Goal: Information Seeking & Learning: Learn about a topic

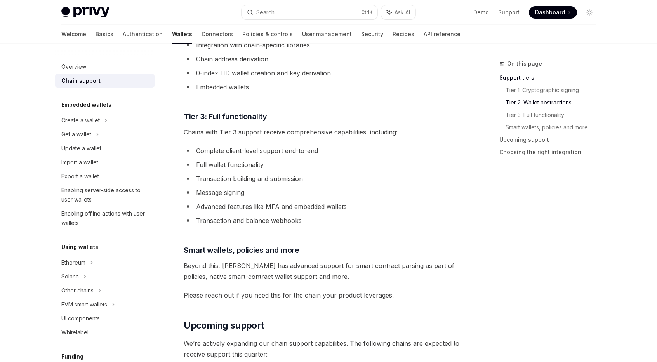
scroll to position [466, 0]
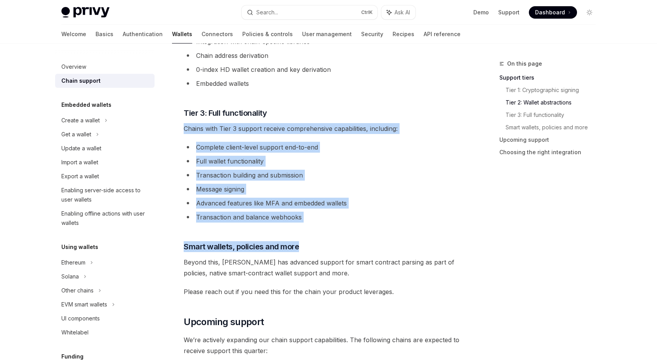
drag, startPoint x: 331, startPoint y: 219, endPoint x: 184, endPoint y: 119, distance: 177.6
click at [184, 119] on div "Privy offers support for multiple blockchain ecosystems, organized into three d…" at bounding box center [324, 142] width 280 height 1020
click at [356, 150] on li "Complete client-level support end-to-end" at bounding box center [324, 147] width 280 height 11
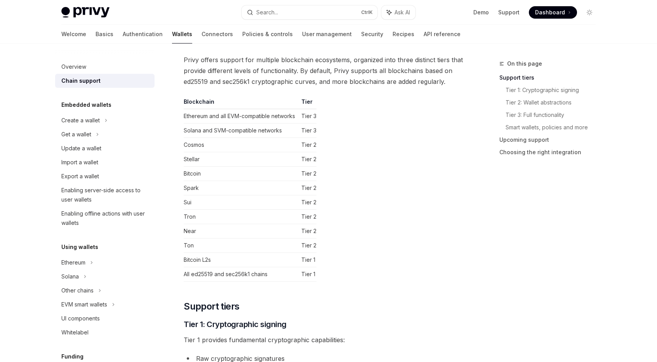
scroll to position [39, 0]
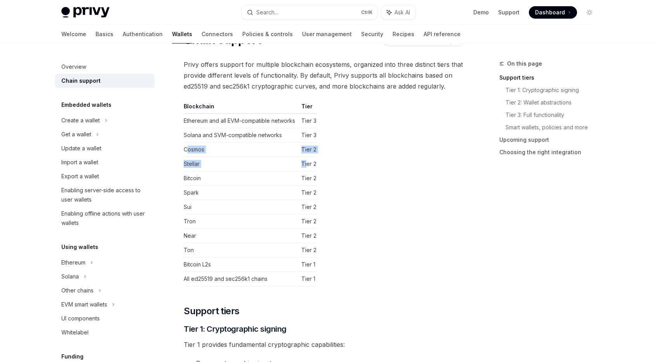
drag, startPoint x: 187, startPoint y: 148, endPoint x: 340, endPoint y: 172, distance: 155.3
click at [308, 161] on tbody "Ethereum and all EVM-compatible networks Tier 3 Solana and SVM-compatible netwo…" at bounding box center [250, 200] width 133 height 172
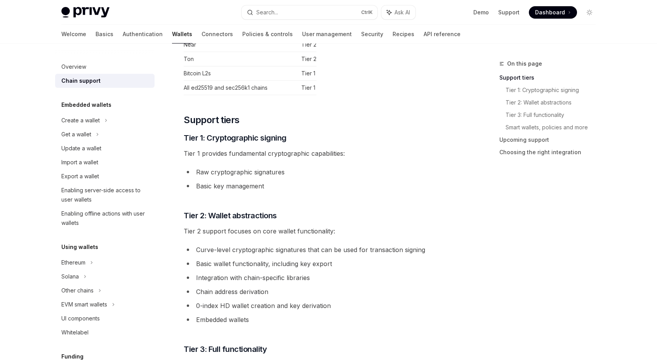
scroll to position [311, 0]
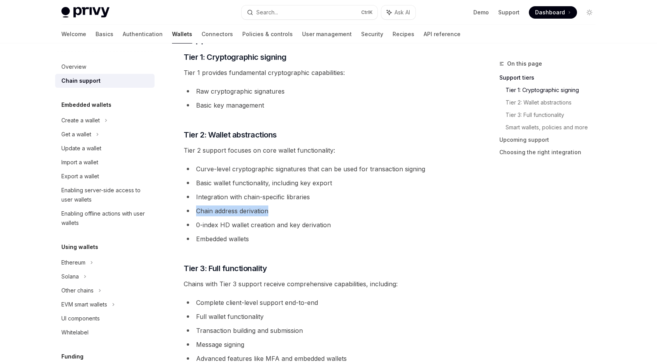
drag, startPoint x: 272, startPoint y: 210, endPoint x: 193, endPoint y: 209, distance: 79.3
click at [193, 209] on li "Chain address derivation" at bounding box center [324, 210] width 280 height 11
click at [272, 212] on li "Chain address derivation" at bounding box center [324, 210] width 280 height 11
click at [312, 212] on li "Chain address derivation" at bounding box center [324, 210] width 280 height 11
drag, startPoint x: 259, startPoint y: 240, endPoint x: 212, endPoint y: 232, distance: 47.8
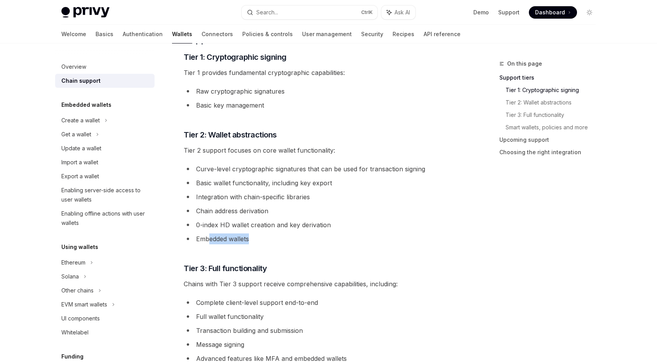
click at [209, 235] on li "Embedded wallets" at bounding box center [324, 238] width 280 height 11
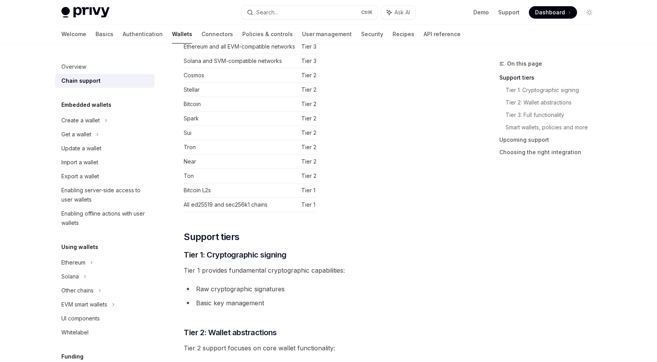
scroll to position [117, 0]
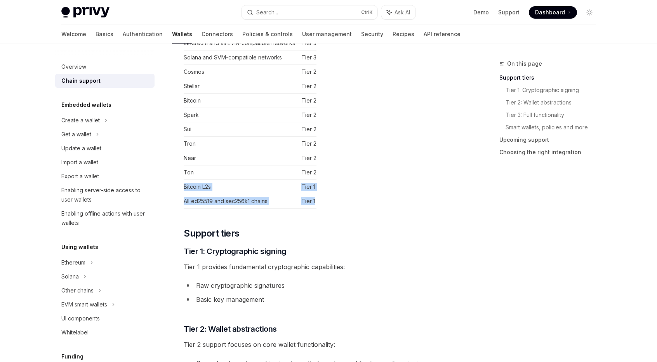
drag, startPoint x: 303, startPoint y: 197, endPoint x: 178, endPoint y: 183, distance: 125.5
click at [267, 199] on td "All ed25519 and sec256k1 chains" at bounding box center [241, 201] width 115 height 14
drag, startPoint x: 228, startPoint y: 201, endPoint x: 248, endPoint y: 200, distance: 20.2
click at [246, 200] on td "All ed25519 and sec256k1 chains" at bounding box center [241, 201] width 115 height 14
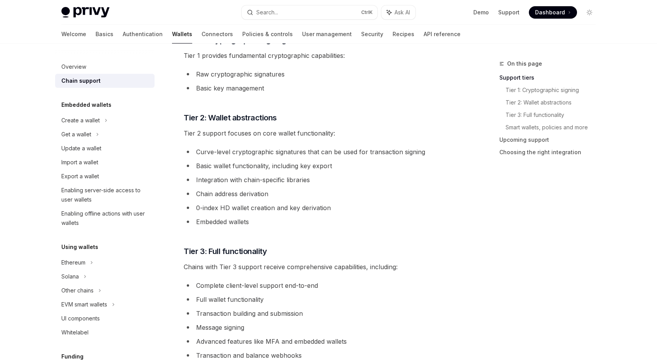
scroll to position [233, 0]
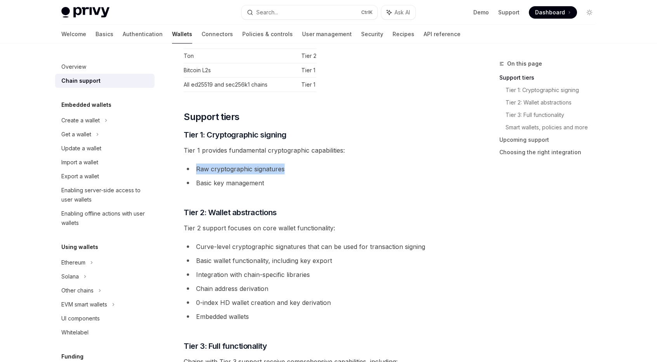
drag, startPoint x: 301, startPoint y: 165, endPoint x: 194, endPoint y: 169, distance: 107.7
click at [194, 169] on li "Raw cryptographic signatures" at bounding box center [324, 169] width 280 height 11
click at [267, 178] on li "Basic key management" at bounding box center [324, 183] width 280 height 11
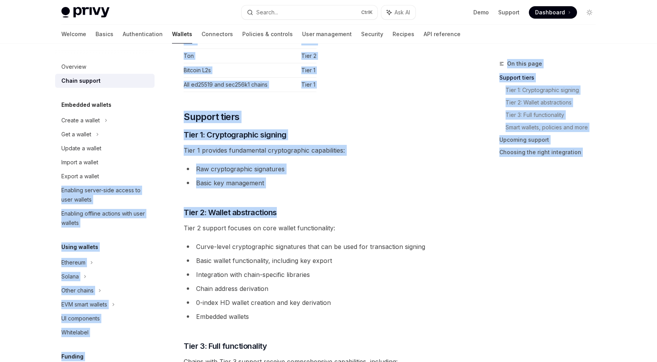
drag, startPoint x: 278, startPoint y: 188, endPoint x: 166, endPoint y: 174, distance: 112.7
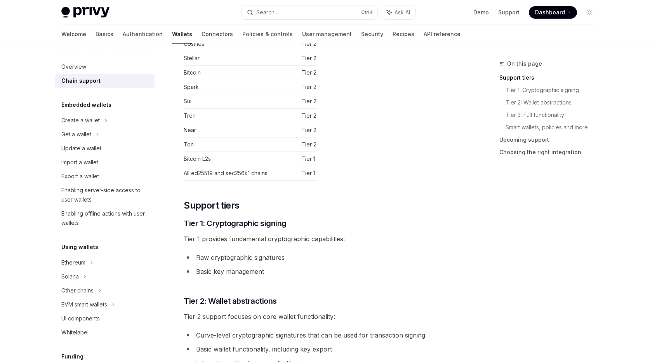
scroll to position [39, 0]
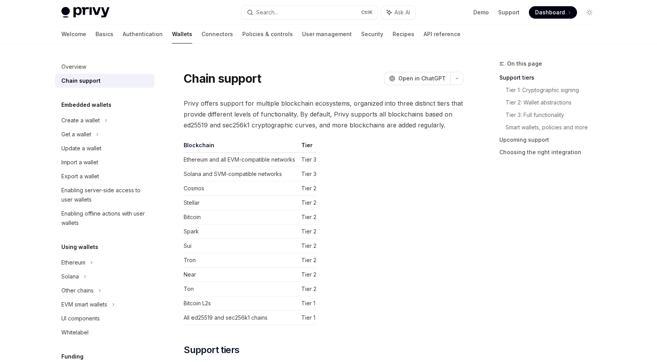
click at [76, 11] on img at bounding box center [85, 12] width 48 height 11
type textarea "*"
